Goal: Task Accomplishment & Management: Use online tool/utility

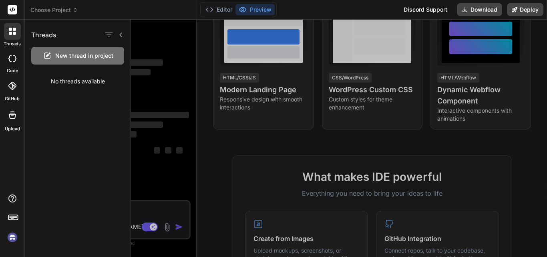
click at [76, 55] on span "New thread in project" at bounding box center [84, 56] width 58 height 8
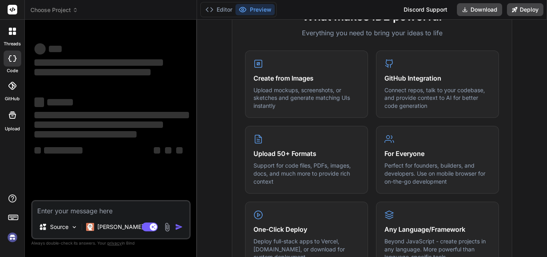
scroll to position [120, 0]
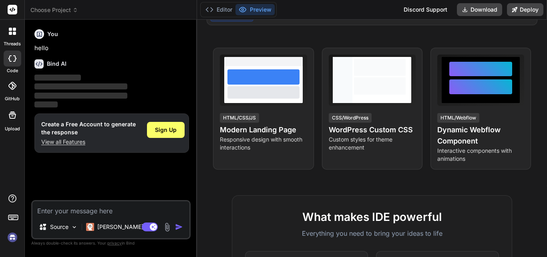
click at [76, 8] on icon at bounding box center [75, 8] width 2 height 1
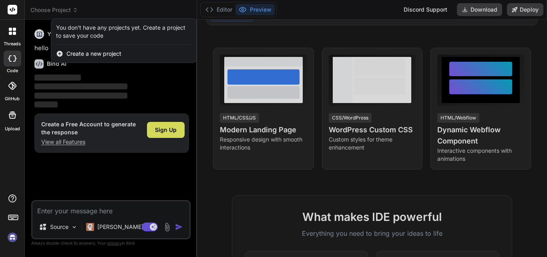
click at [93, 55] on span "Create a new project" at bounding box center [93, 54] width 55 height 8
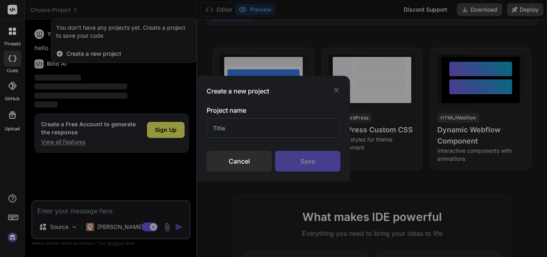
click at [336, 94] on div "Create a new project" at bounding box center [274, 91] width 134 height 10
click at [338, 91] on icon at bounding box center [336, 90] width 8 height 8
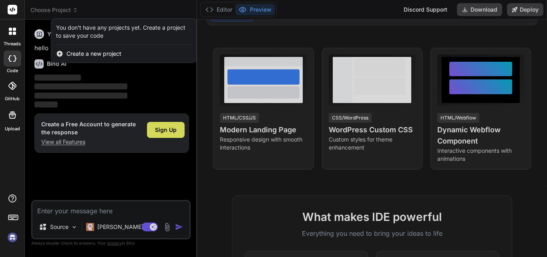
click at [10, 11] on rect at bounding box center [13, 10] width 10 height 10
click at [16, 214] on icon at bounding box center [13, 216] width 11 height 11
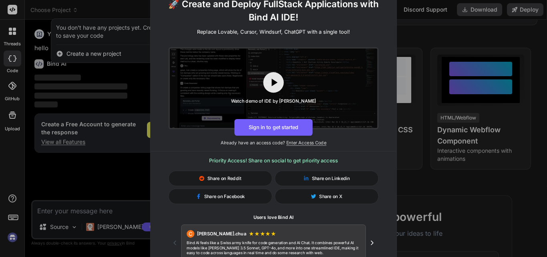
click at [115, 87] on div "🚀 Create and Deploy FullStack Applications with Bind AI IDE! Replace Lovable, C…" at bounding box center [273, 128] width 547 height 257
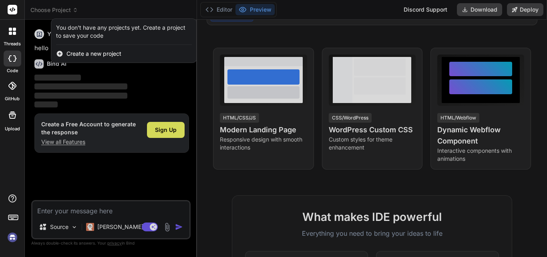
click at [14, 38] on div at bounding box center [12, 31] width 17 height 17
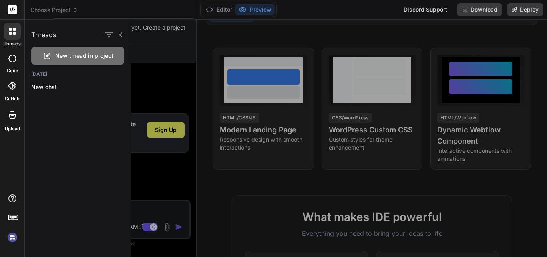
click at [370, 49] on div at bounding box center [339, 138] width 416 height 237
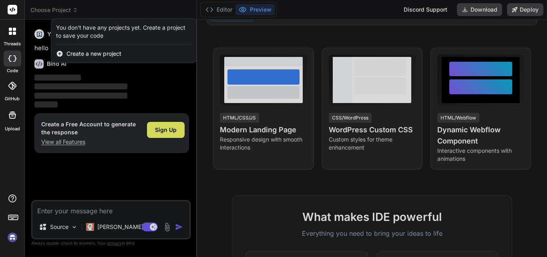
type textarea "x"
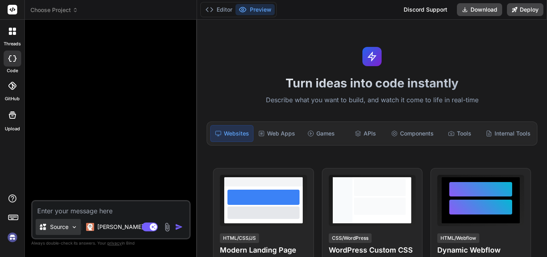
click at [59, 223] on p "Source" at bounding box center [59, 227] width 18 height 8
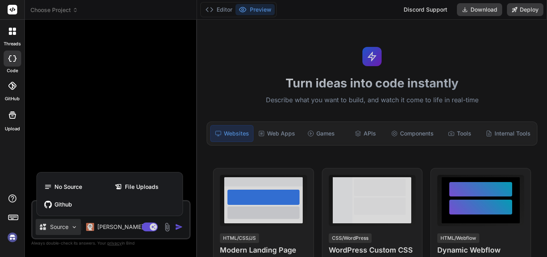
type textarea "x"
click at [133, 183] on span "File Uploads" at bounding box center [142, 187] width 34 height 8
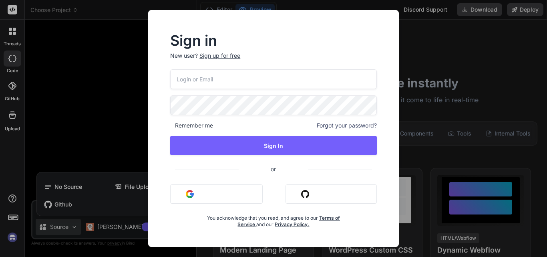
click at [207, 193] on button "Sign in with Google" at bounding box center [216, 193] width 93 height 19
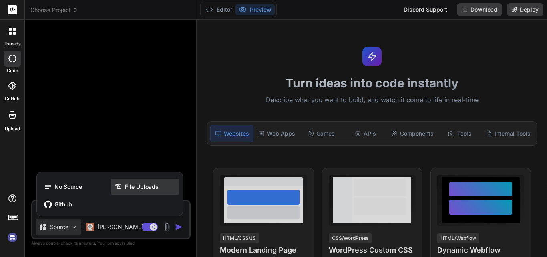
click at [132, 189] on span "File Uploads" at bounding box center [142, 187] width 34 height 8
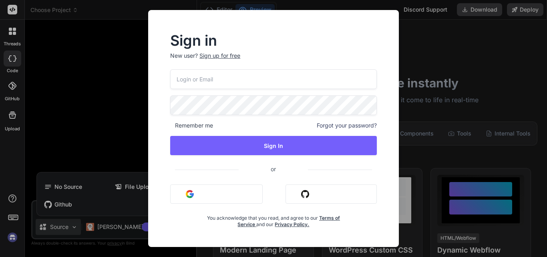
click at [190, 196] on img "button" at bounding box center [190, 194] width 8 height 8
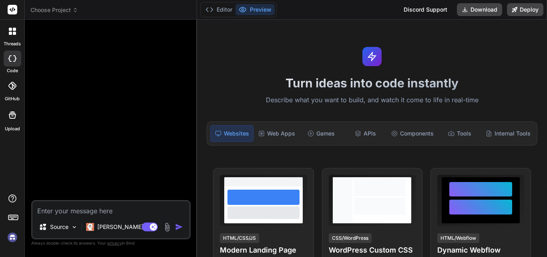
click at [167, 226] on img at bounding box center [167, 226] width 9 height 9
click at [65, 215] on textarea at bounding box center [110, 208] width 157 height 14
click at [170, 226] on img at bounding box center [167, 226] width 9 height 9
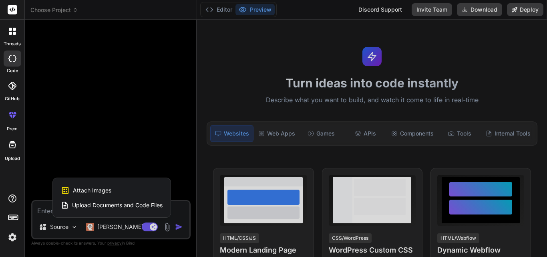
click at [167, 226] on div at bounding box center [273, 128] width 547 height 257
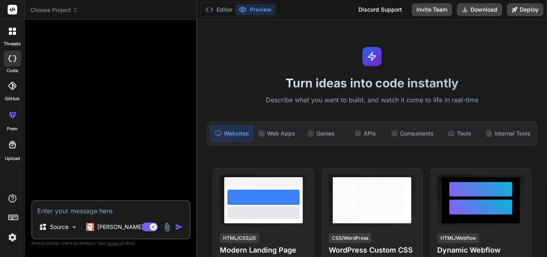
click at [167, 226] on img at bounding box center [167, 226] width 9 height 9
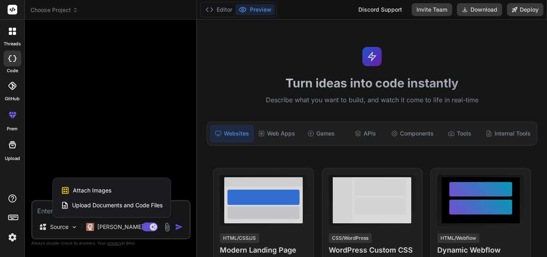
click at [123, 206] on span "Upload Documents and Code Files" at bounding box center [117, 205] width 91 height 8
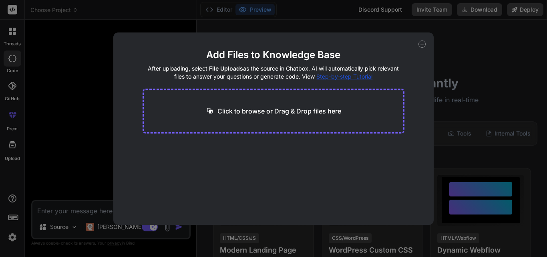
click at [264, 110] on p "Click to browse or Drag & Drop files here" at bounding box center [279, 111] width 124 height 10
click at [420, 43] on icon at bounding box center [422, 43] width 7 height 7
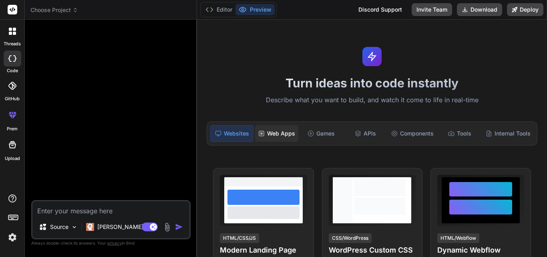
click at [262, 135] on rect at bounding box center [261, 133] width 5 height 5
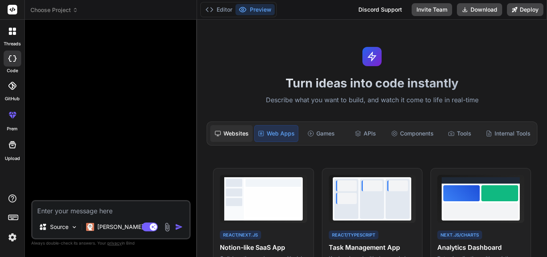
click at [224, 131] on div "Websites" at bounding box center [231, 133] width 42 height 17
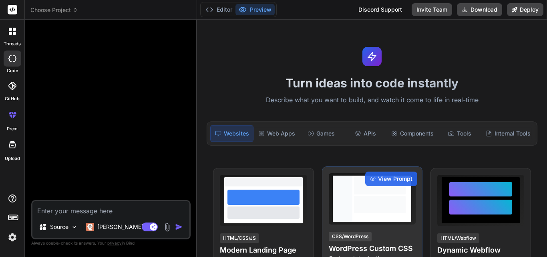
scroll to position [40, 0]
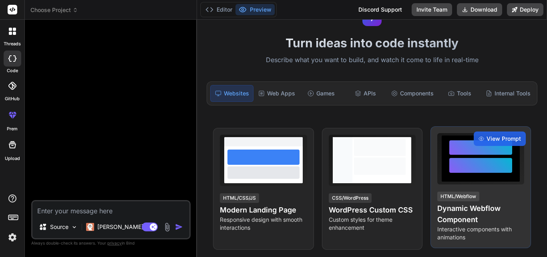
click at [475, 160] on div at bounding box center [480, 165] width 62 height 15
click at [477, 162] on div at bounding box center [480, 165] width 62 height 15
click at [476, 162] on div at bounding box center [480, 165] width 62 height 15
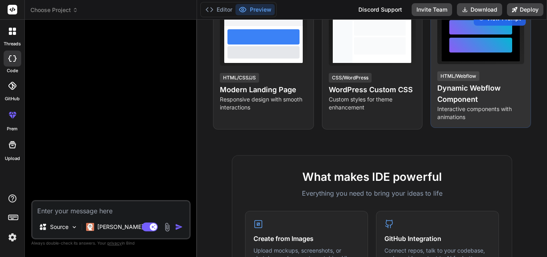
click at [458, 92] on h4 "Dynamic Webflow Component" at bounding box center [480, 94] width 87 height 22
click at [455, 77] on div "HTML/Webflow" at bounding box center [458, 76] width 42 height 10
click at [464, 52] on div at bounding box center [480, 45] width 62 height 15
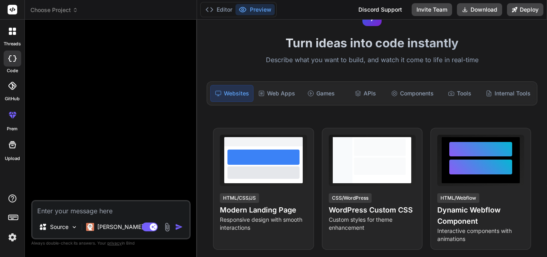
scroll to position [200, 0]
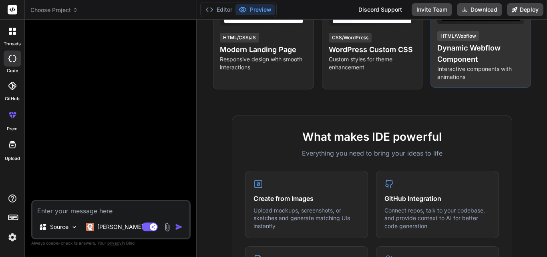
click at [475, 77] on p "Interactive components with animations" at bounding box center [480, 73] width 87 height 16
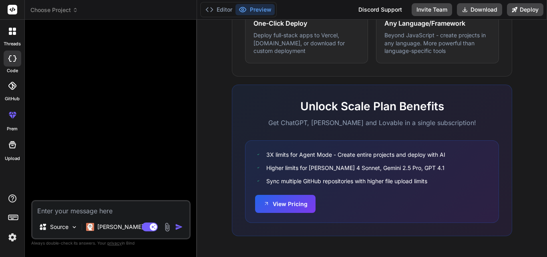
scroll to position [446, 0]
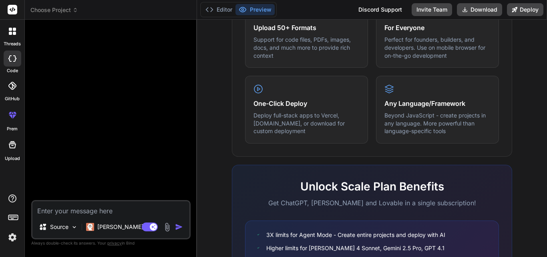
click at [10, 36] on div at bounding box center [12, 31] width 17 height 17
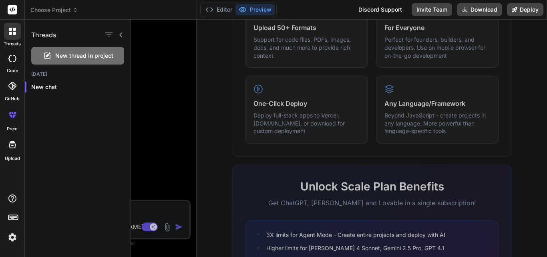
click at [11, 35] on div at bounding box center [12, 31] width 17 height 17
click at [108, 36] on icon "button" at bounding box center [109, 35] width 10 height 10
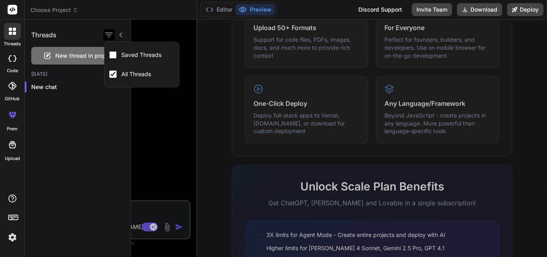
click at [108, 35] on icon "button" at bounding box center [108, 34] width 7 height 5
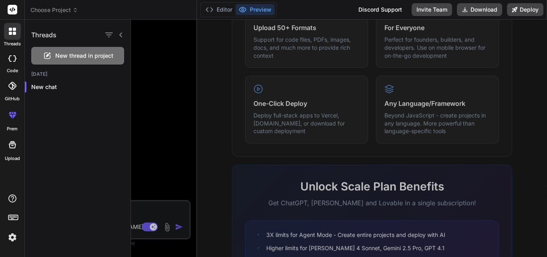
click at [119, 36] on icon at bounding box center [121, 35] width 6 height 6
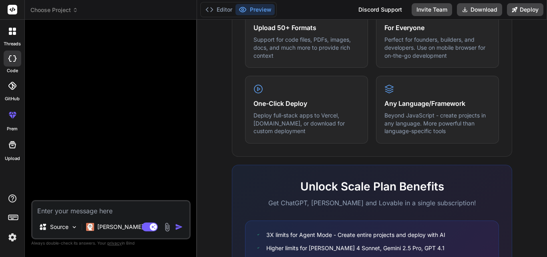
click at [73, 66] on div at bounding box center [112, 113] width 158 height 174
click at [18, 83] on div at bounding box center [13, 86] width 18 height 18
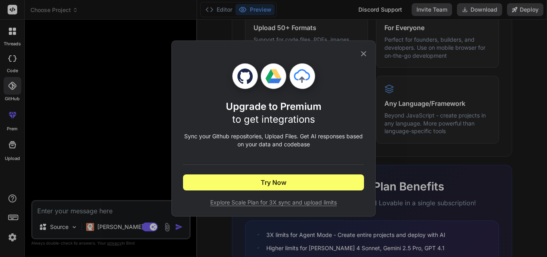
click at [363, 52] on icon at bounding box center [363, 53] width 9 height 9
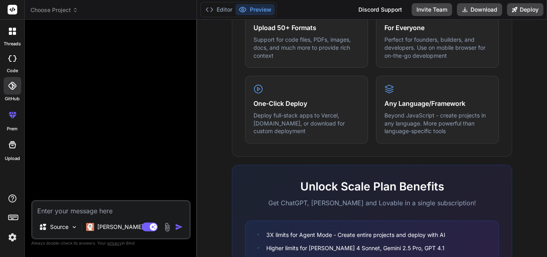
click at [13, 151] on div at bounding box center [12, 144] width 19 height 19
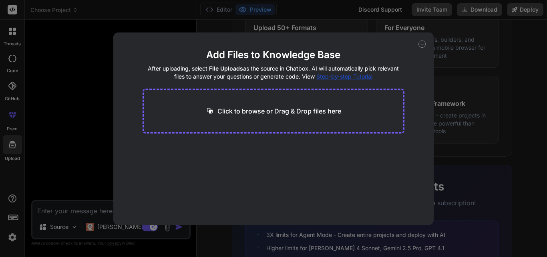
click at [416, 46] on div "Add Files to Knowledge Base After uploading, select File Uploads as the source …" at bounding box center [273, 128] width 320 height 192
click at [419, 46] on icon at bounding box center [422, 43] width 7 height 7
type textarea "x"
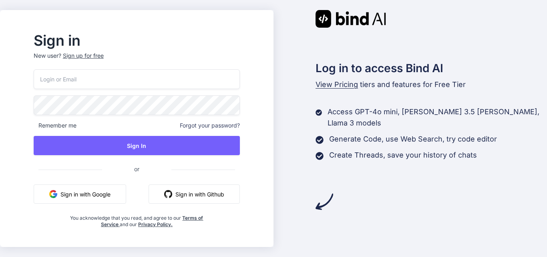
click at [99, 189] on button "Sign in with Google" at bounding box center [80, 193] width 93 height 19
